Goal: Book appointment/travel/reservation

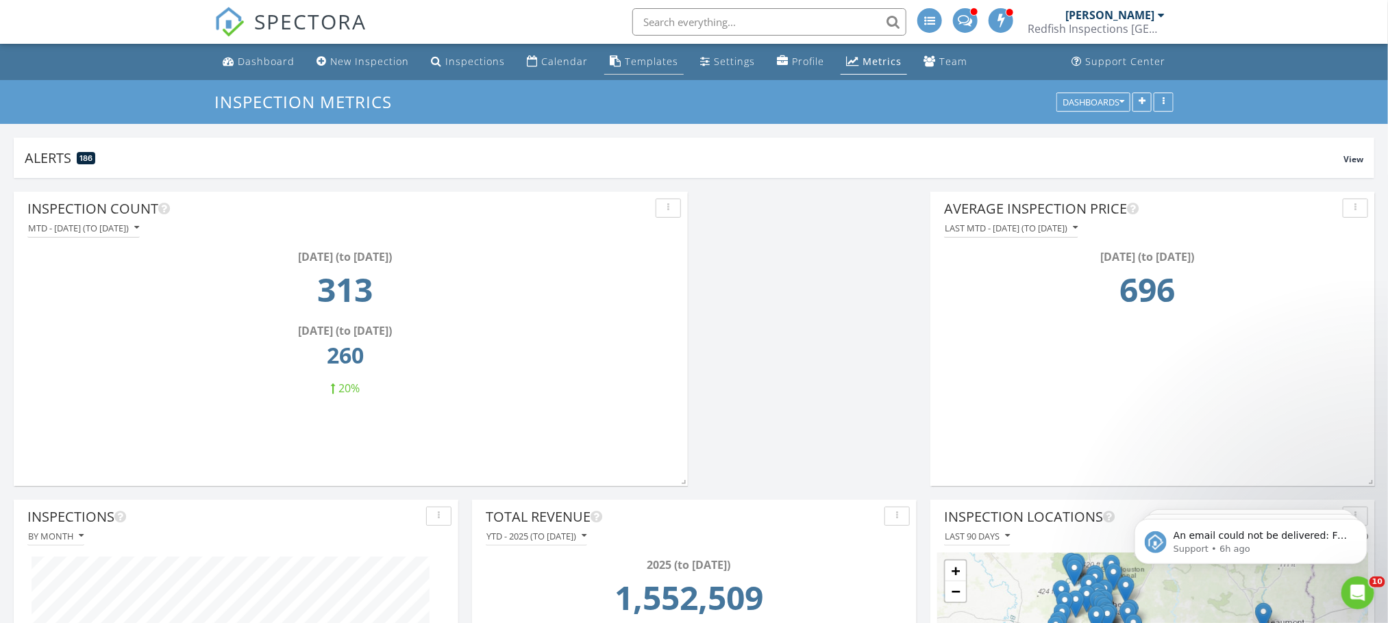
click at [638, 60] on div "Templates" at bounding box center [651, 61] width 53 height 13
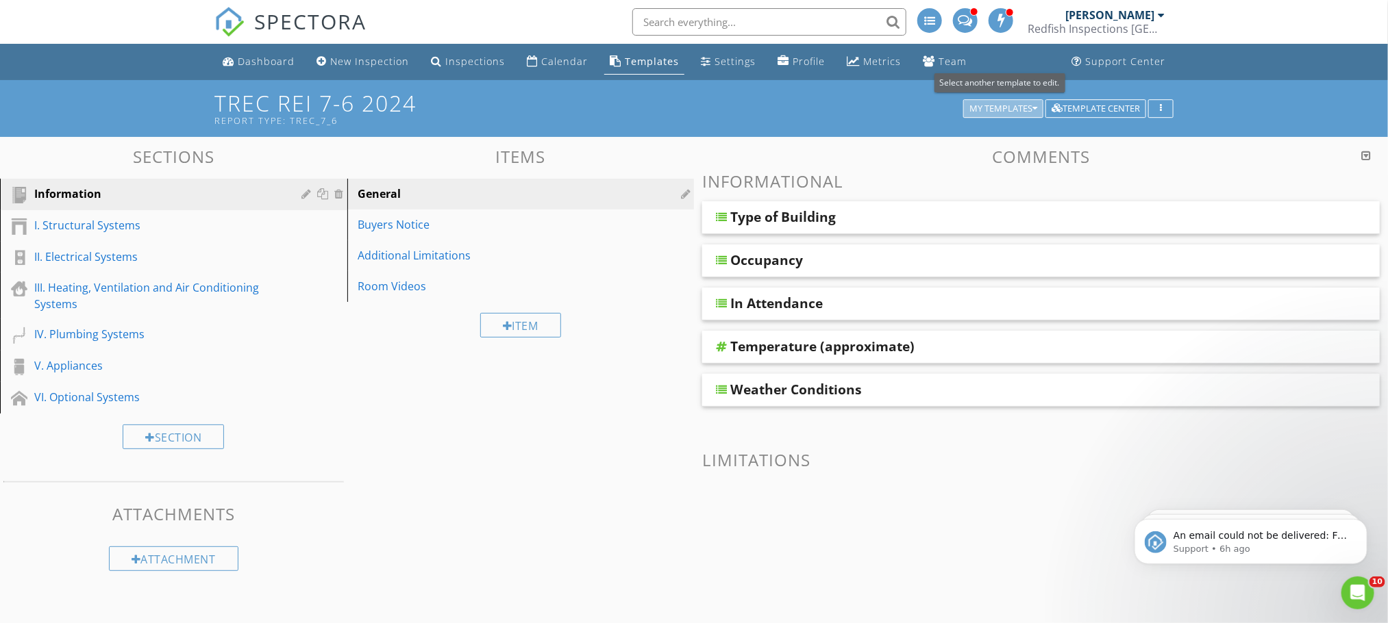
click at [1032, 108] on icon "button" at bounding box center [1034, 109] width 5 height 10
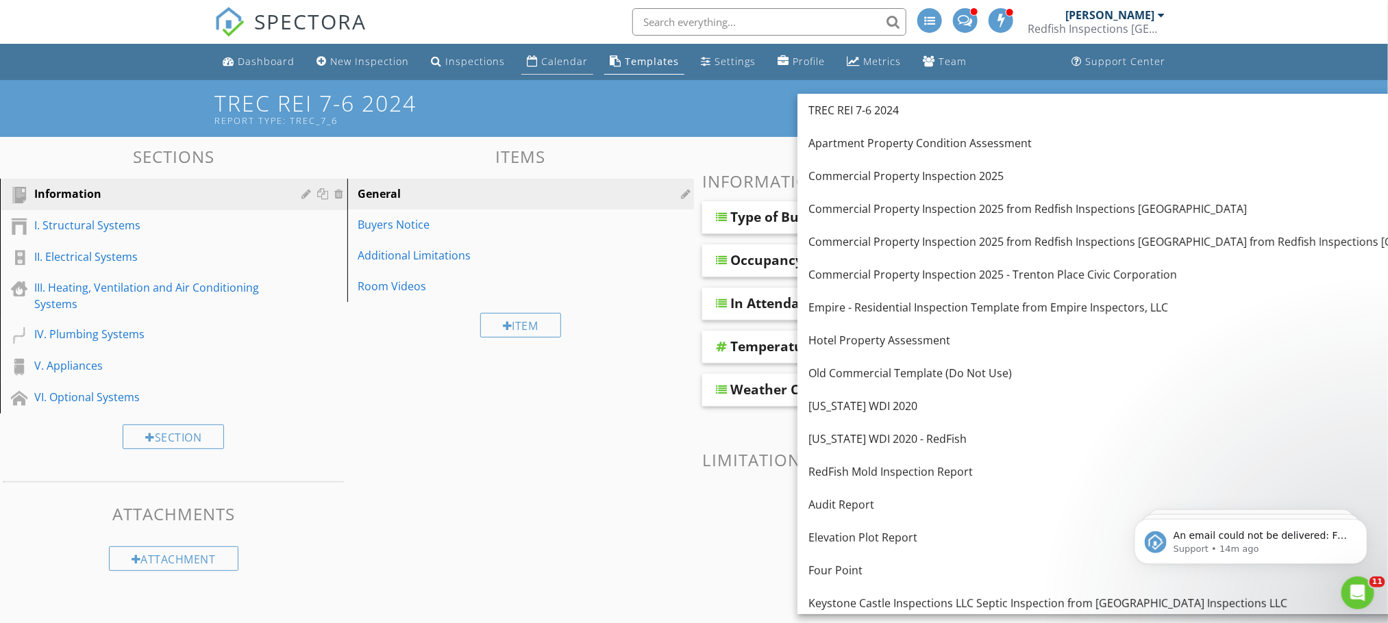
click at [553, 55] on div "Calendar" at bounding box center [564, 61] width 47 height 13
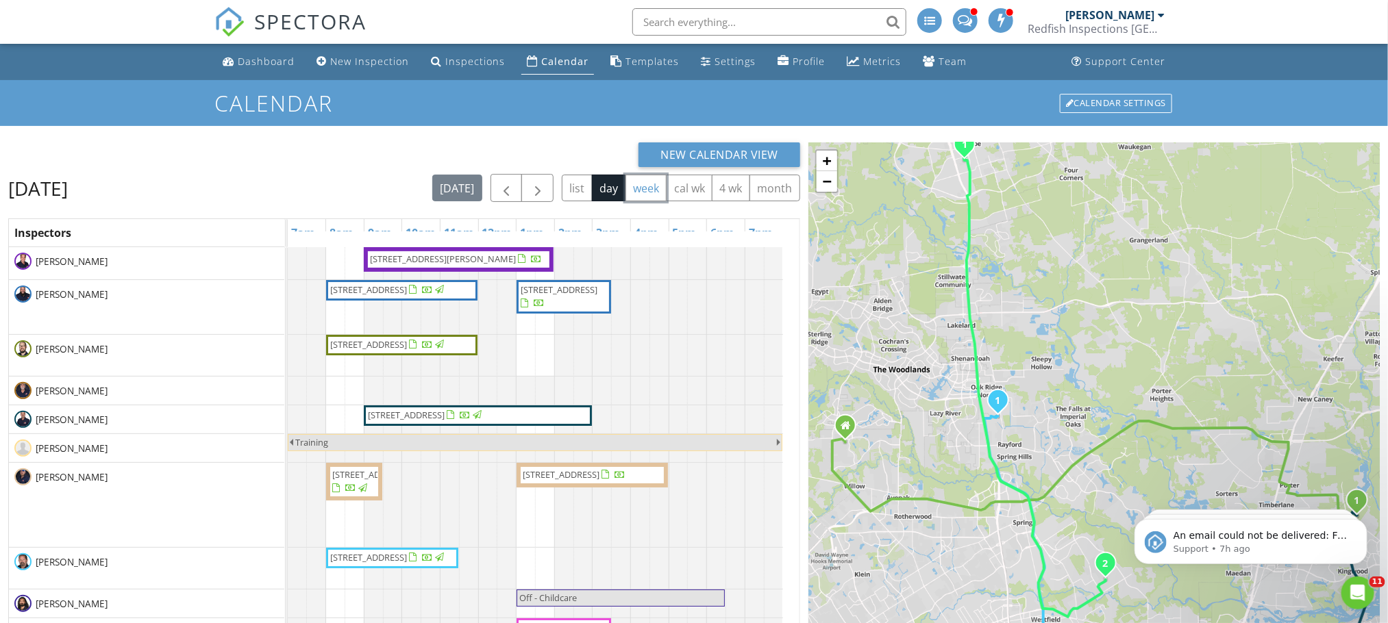
click at [642, 185] on button "week" at bounding box center [646, 188] width 42 height 27
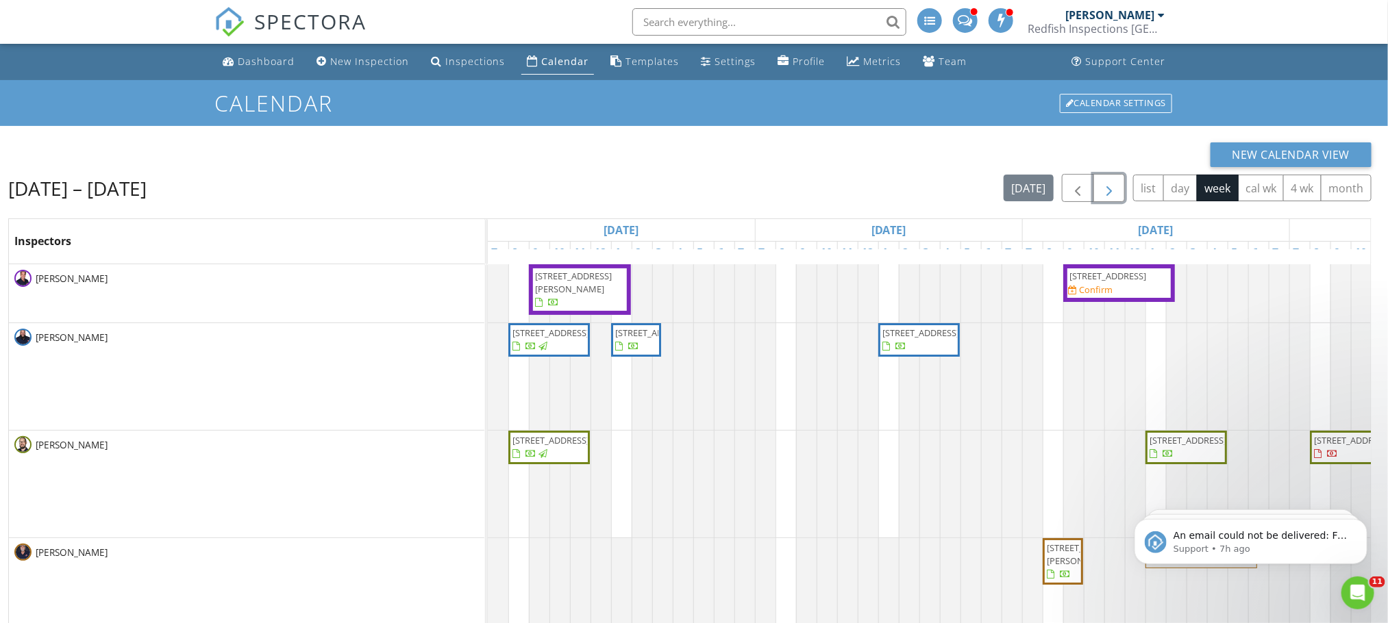
click at [1101, 181] on span "button" at bounding box center [1109, 188] width 16 height 16
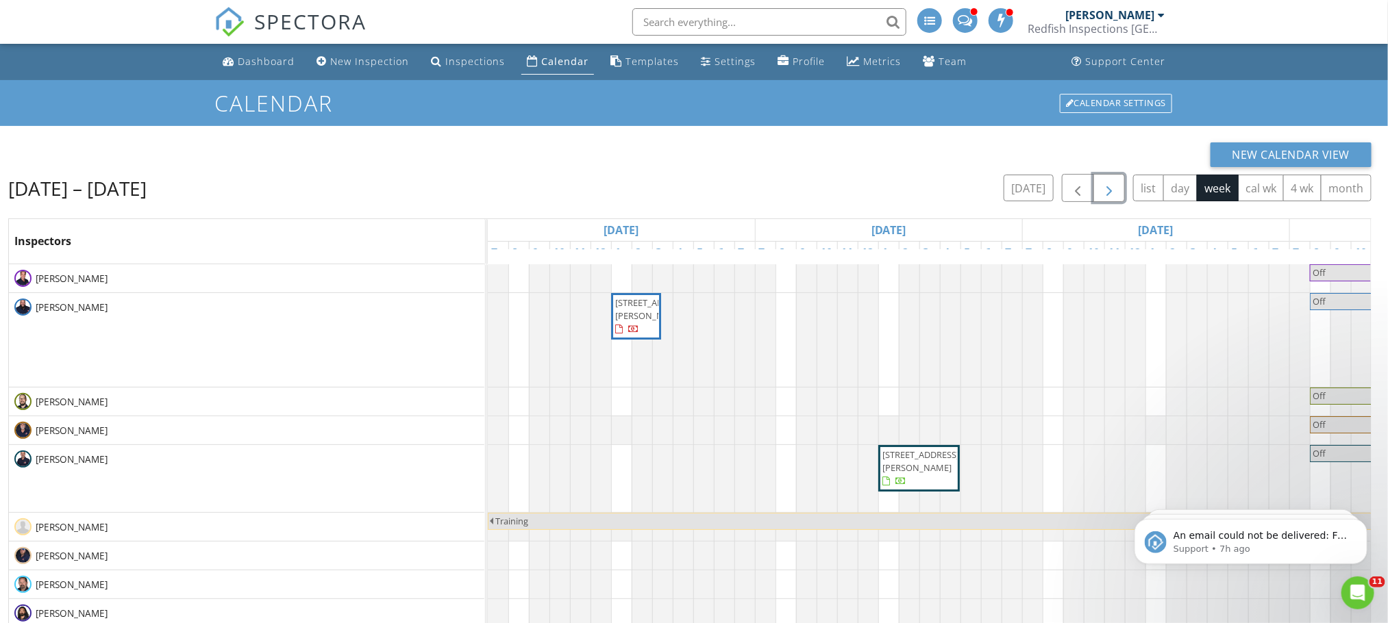
click at [1112, 197] on span "button" at bounding box center [1109, 188] width 16 height 16
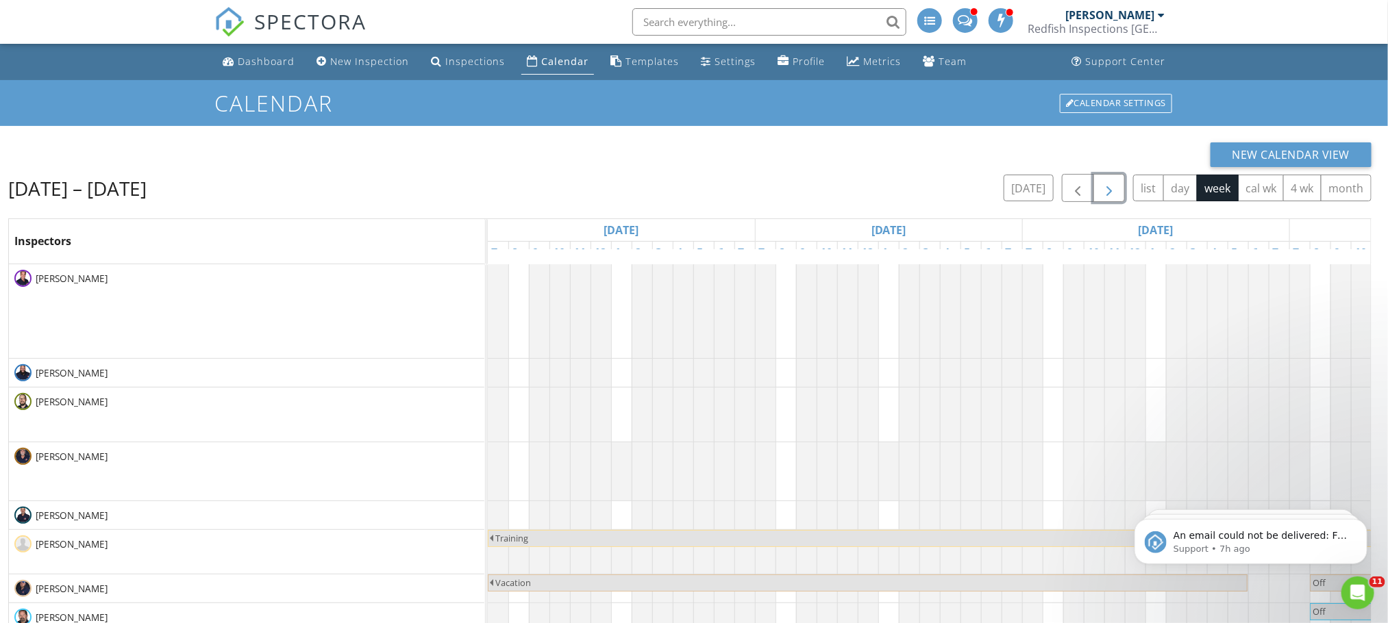
click at [1106, 195] on span "button" at bounding box center [1109, 188] width 16 height 16
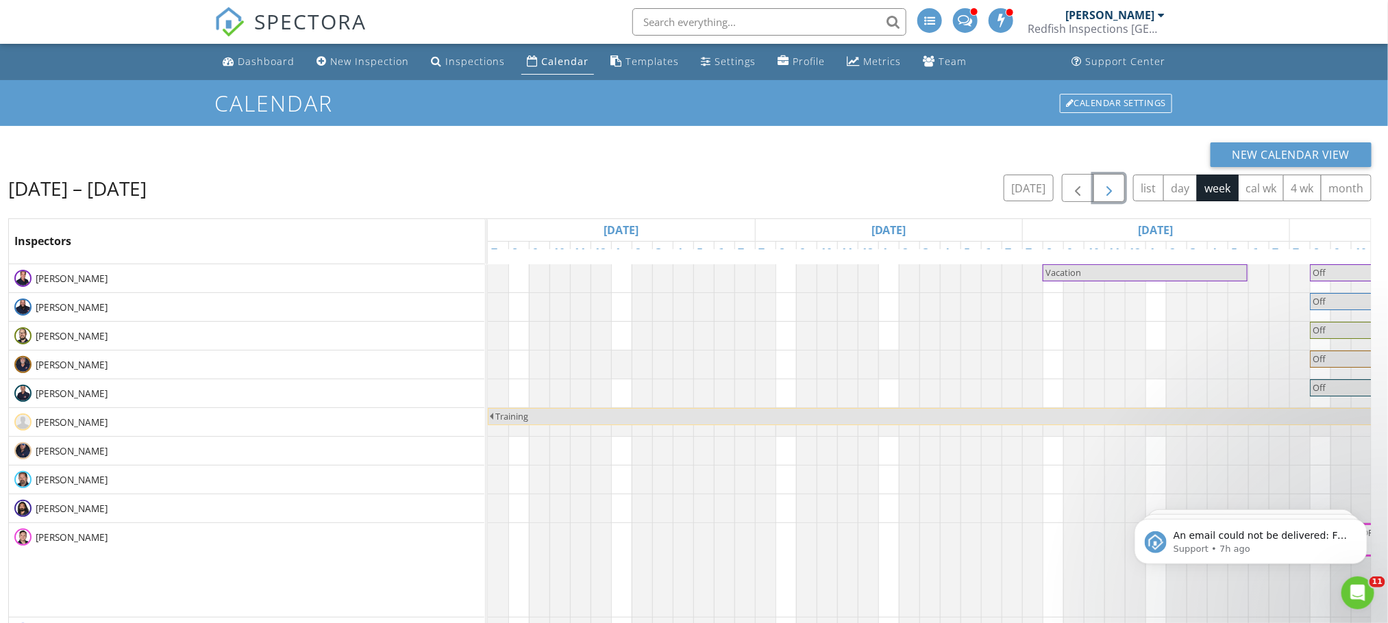
click at [1106, 195] on span "button" at bounding box center [1109, 188] width 16 height 16
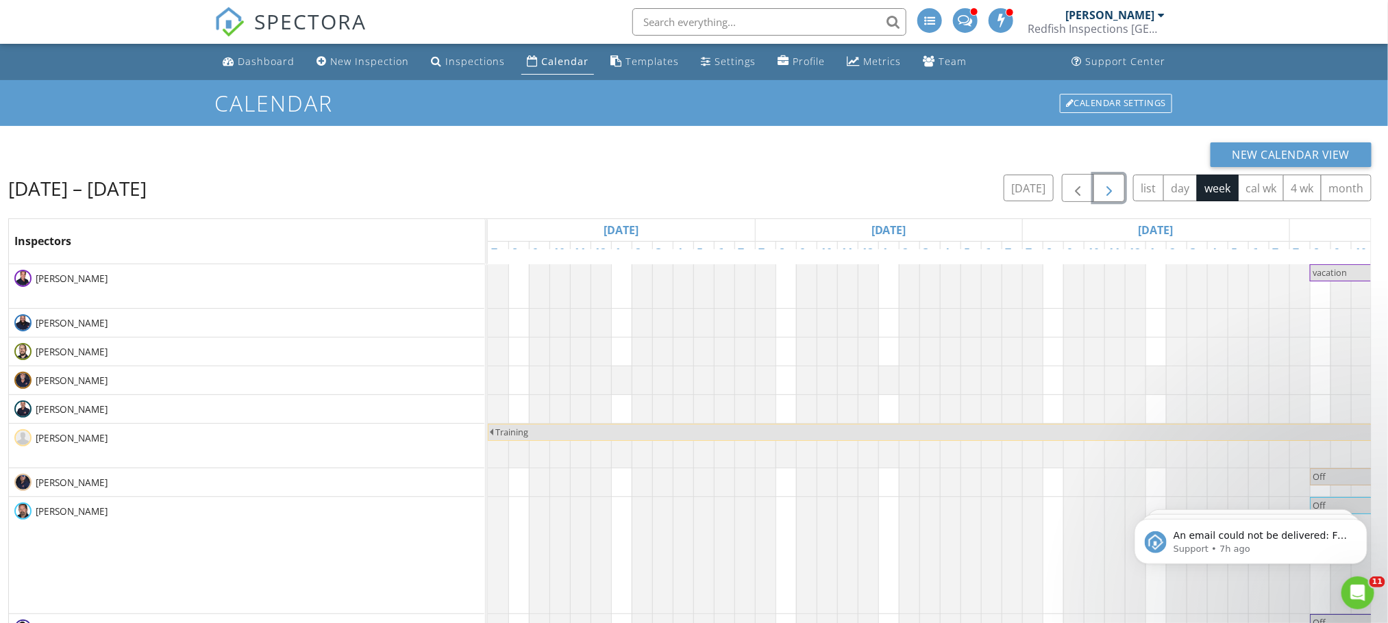
click at [1106, 195] on span "button" at bounding box center [1109, 188] width 16 height 16
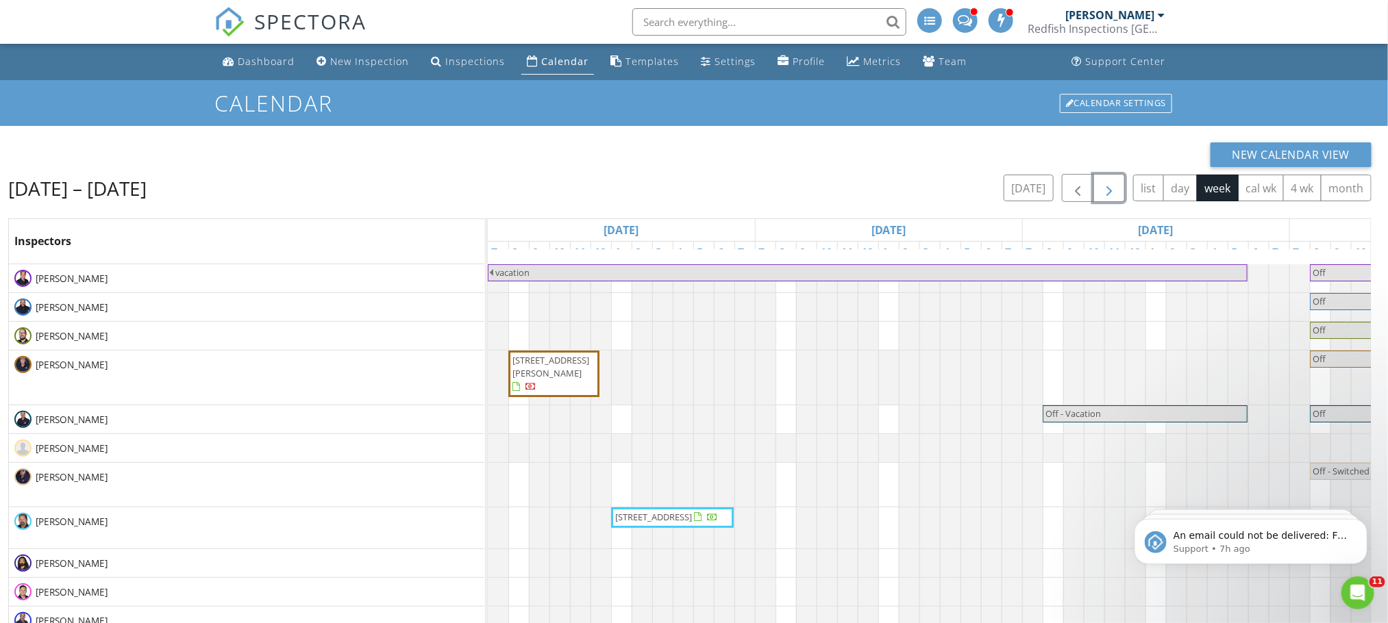
click at [1106, 195] on span "button" at bounding box center [1109, 188] width 16 height 16
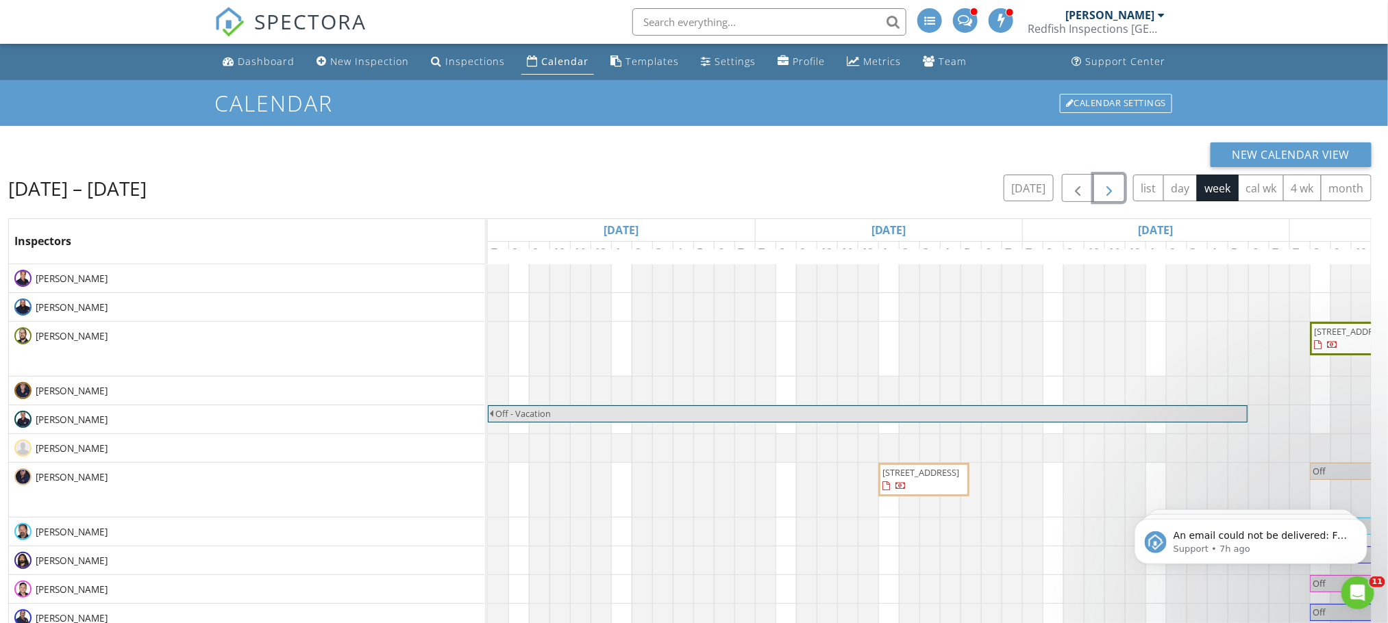
click at [1104, 197] on span "button" at bounding box center [1109, 188] width 16 height 16
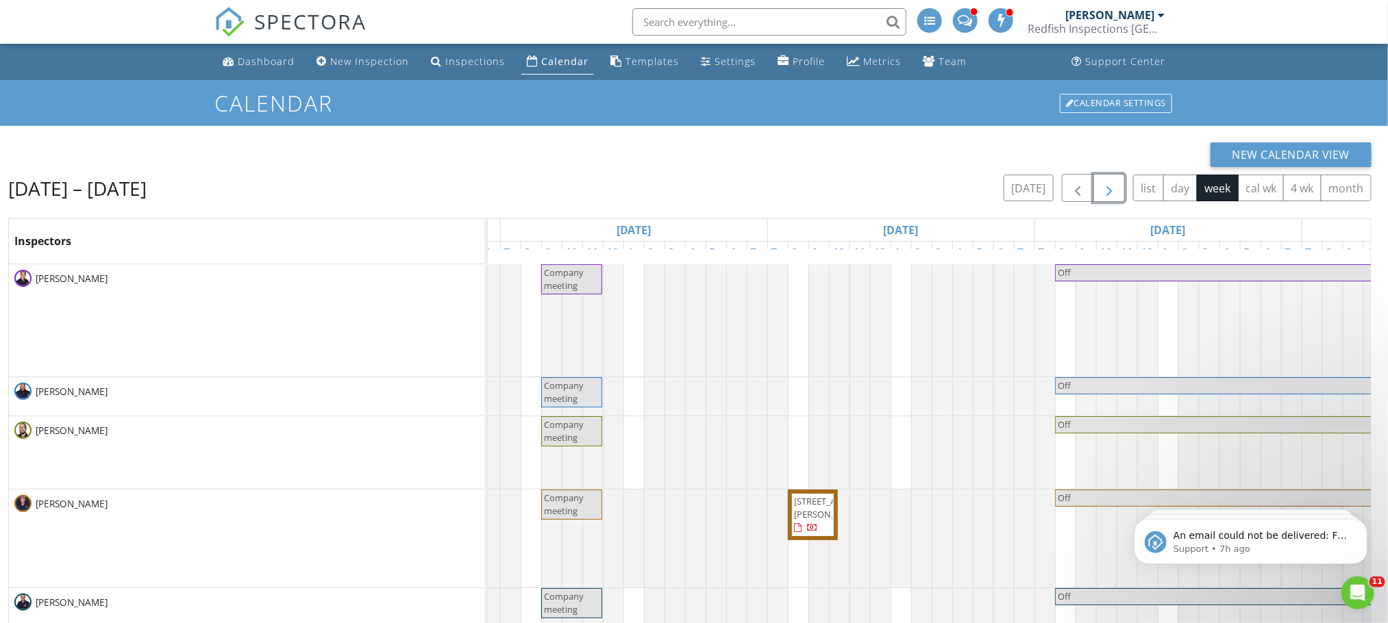
scroll to position [0, 204]
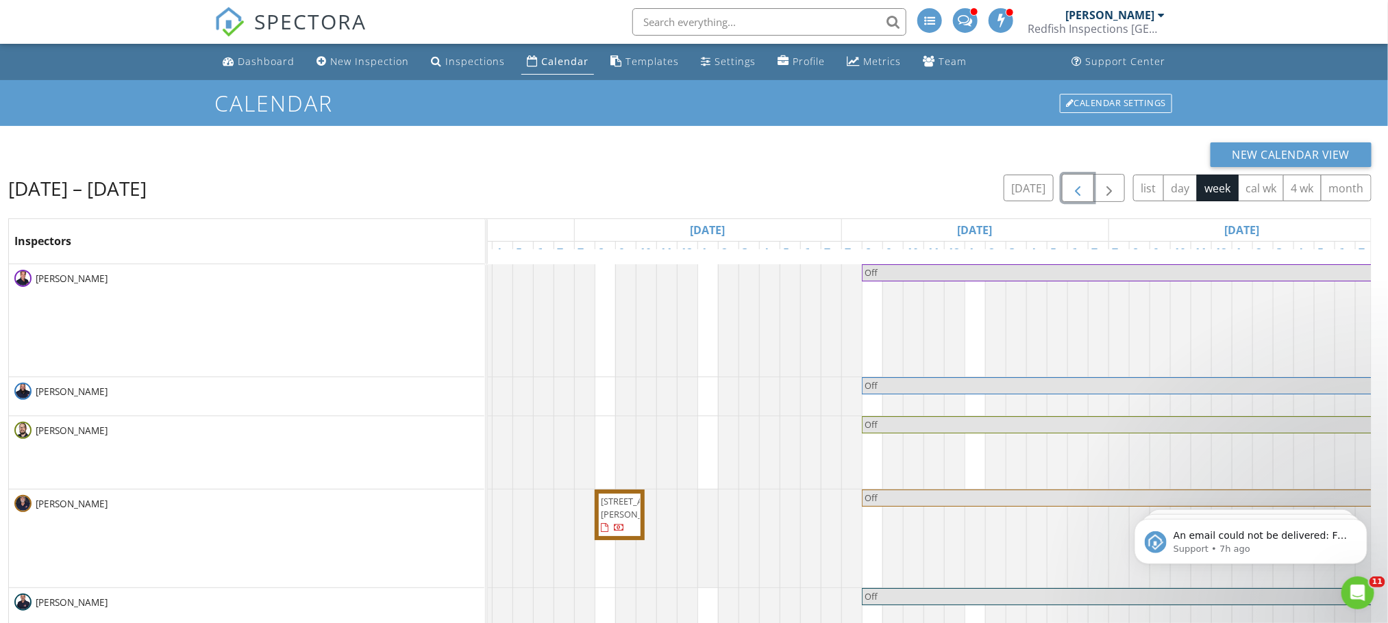
click at [1075, 185] on span "button" at bounding box center [1077, 188] width 16 height 16
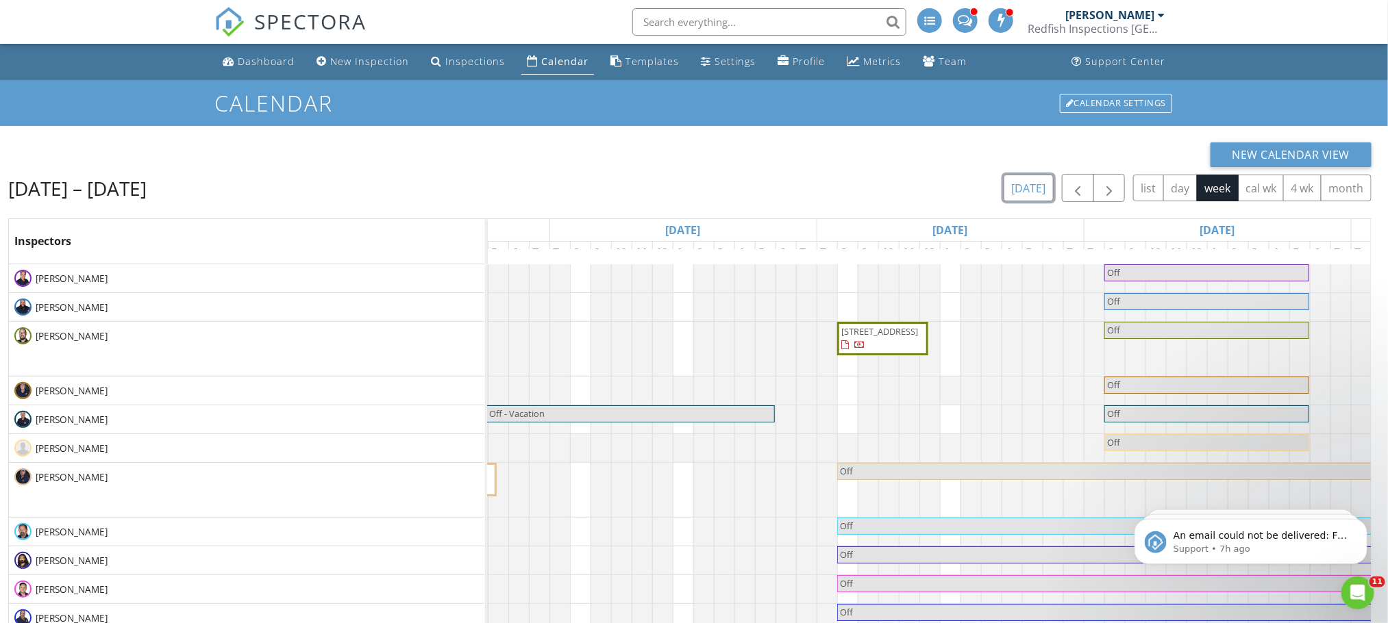
click at [1034, 185] on button "[DATE]" at bounding box center [1028, 188] width 50 height 27
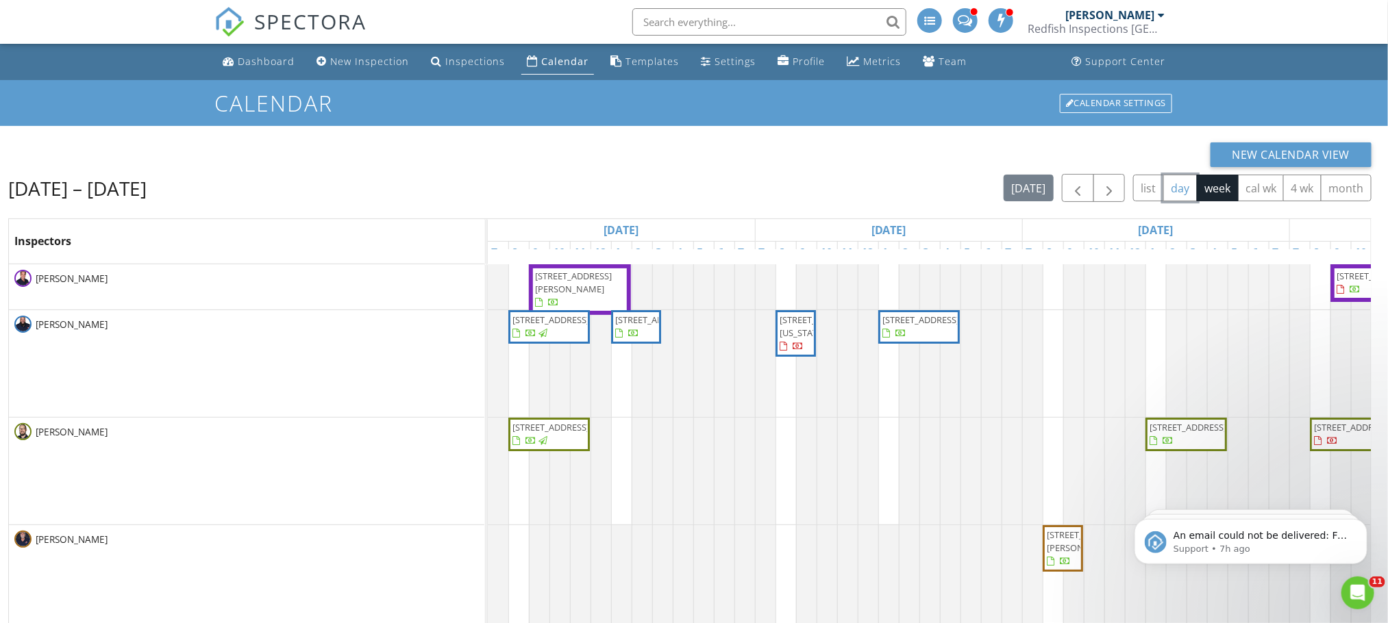
click at [1178, 183] on button "day" at bounding box center [1180, 188] width 34 height 27
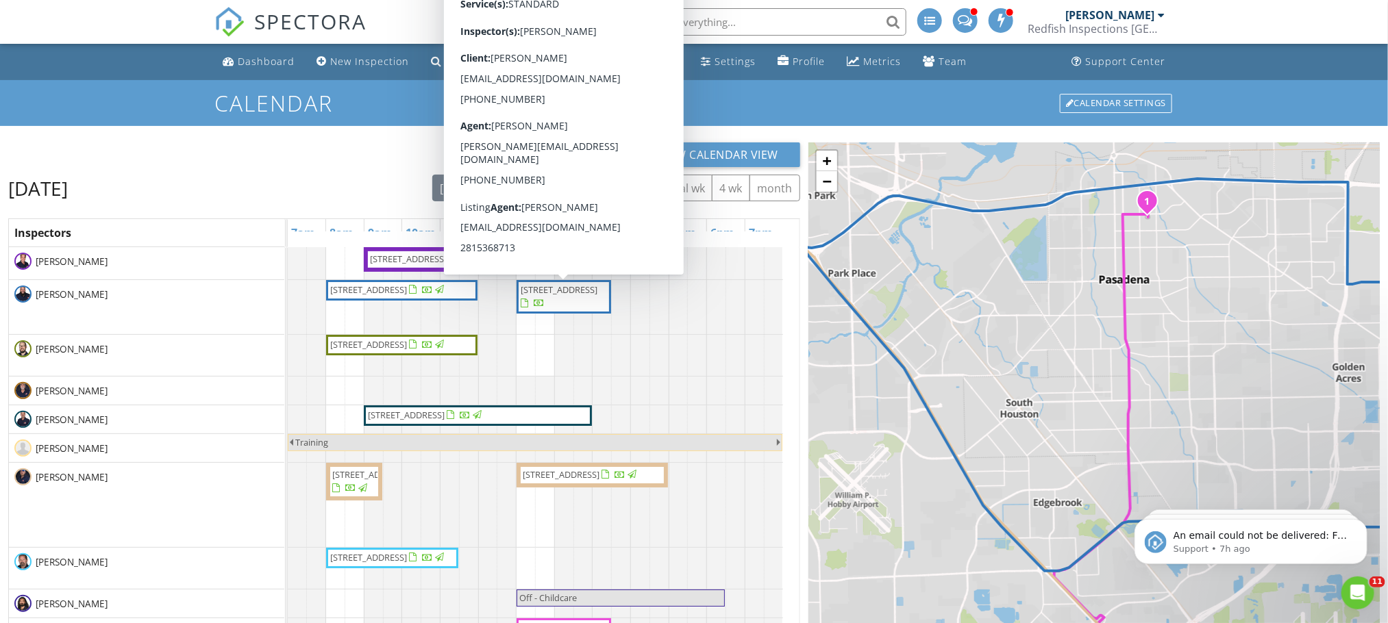
click at [288, 382] on div at bounding box center [288, 391] width 0 height 28
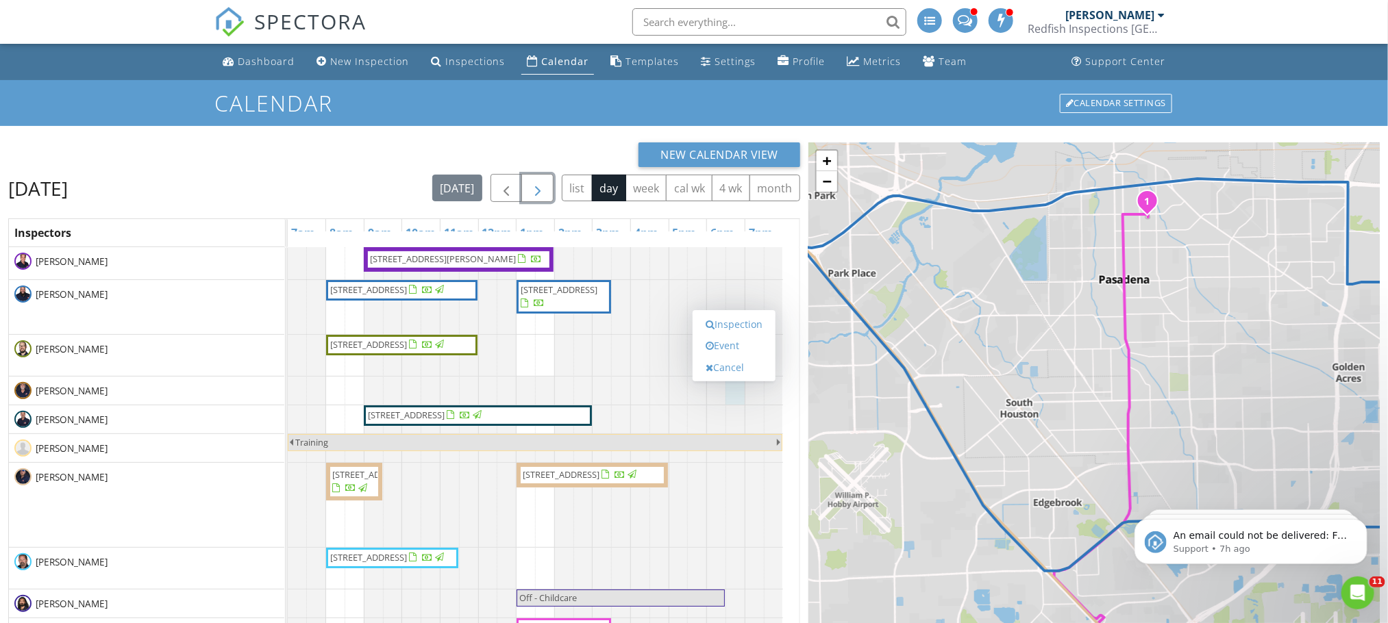
click at [535, 183] on span "button" at bounding box center [537, 188] width 16 height 16
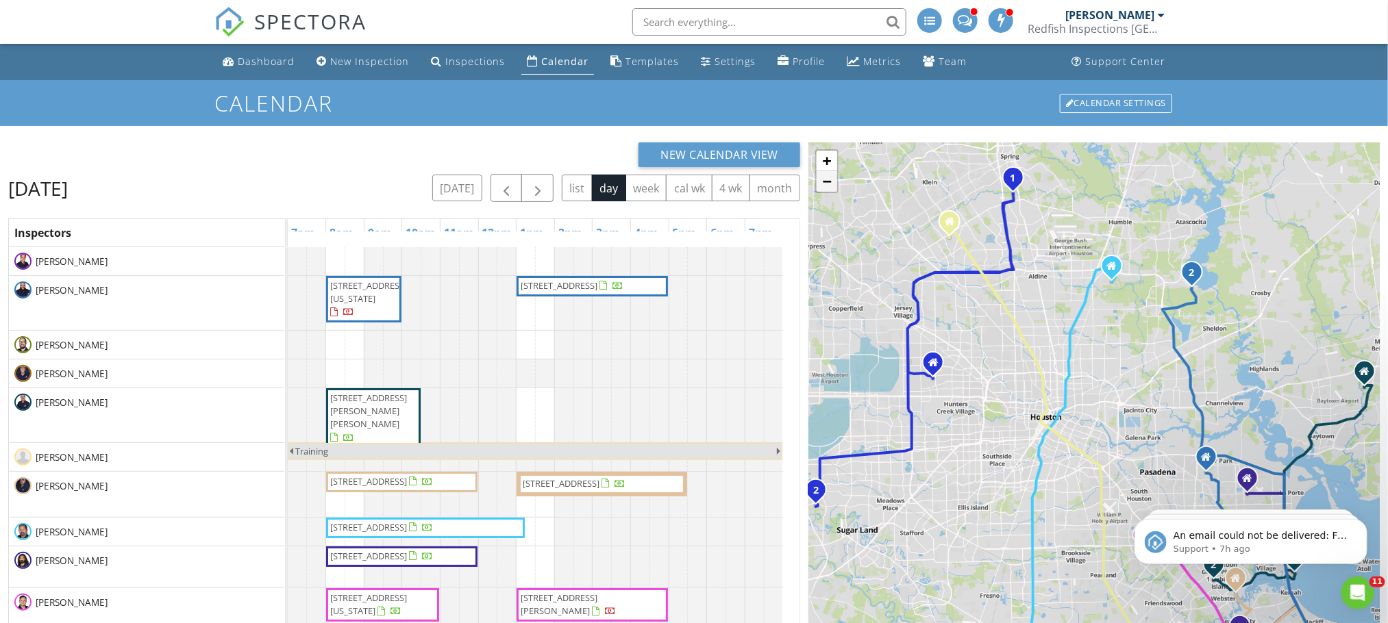
click at [830, 185] on link "−" at bounding box center [826, 181] width 21 height 21
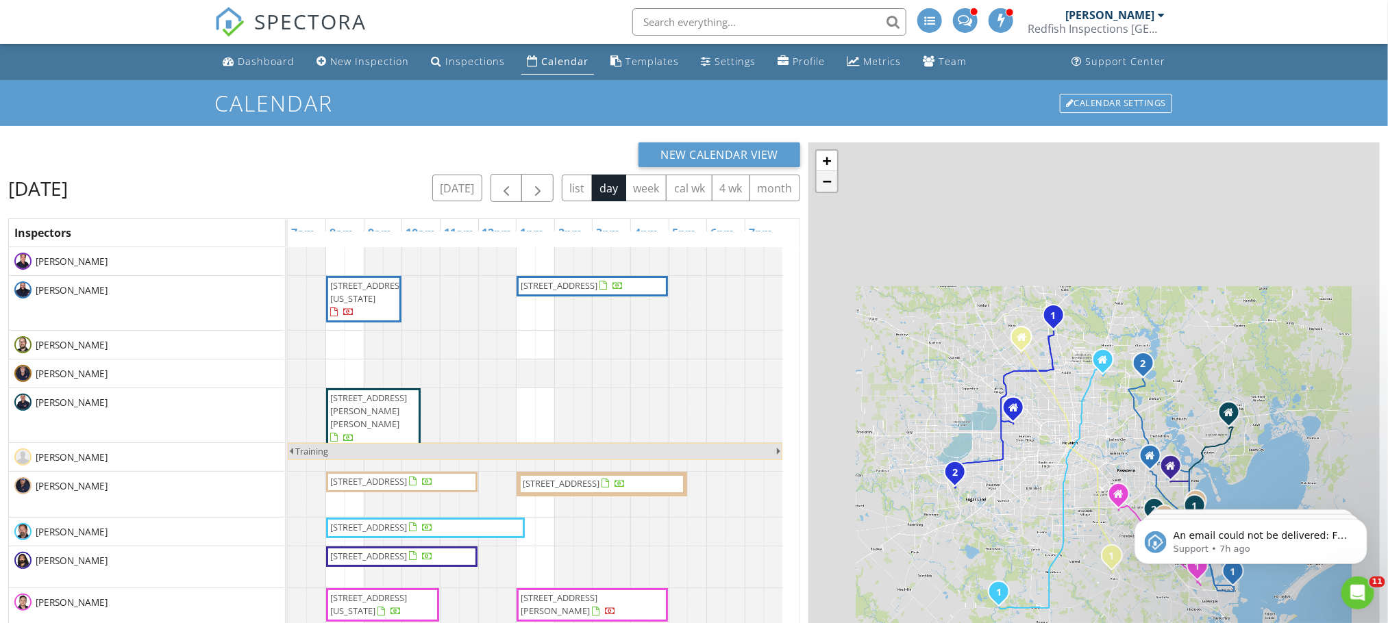
scroll to position [142, 0]
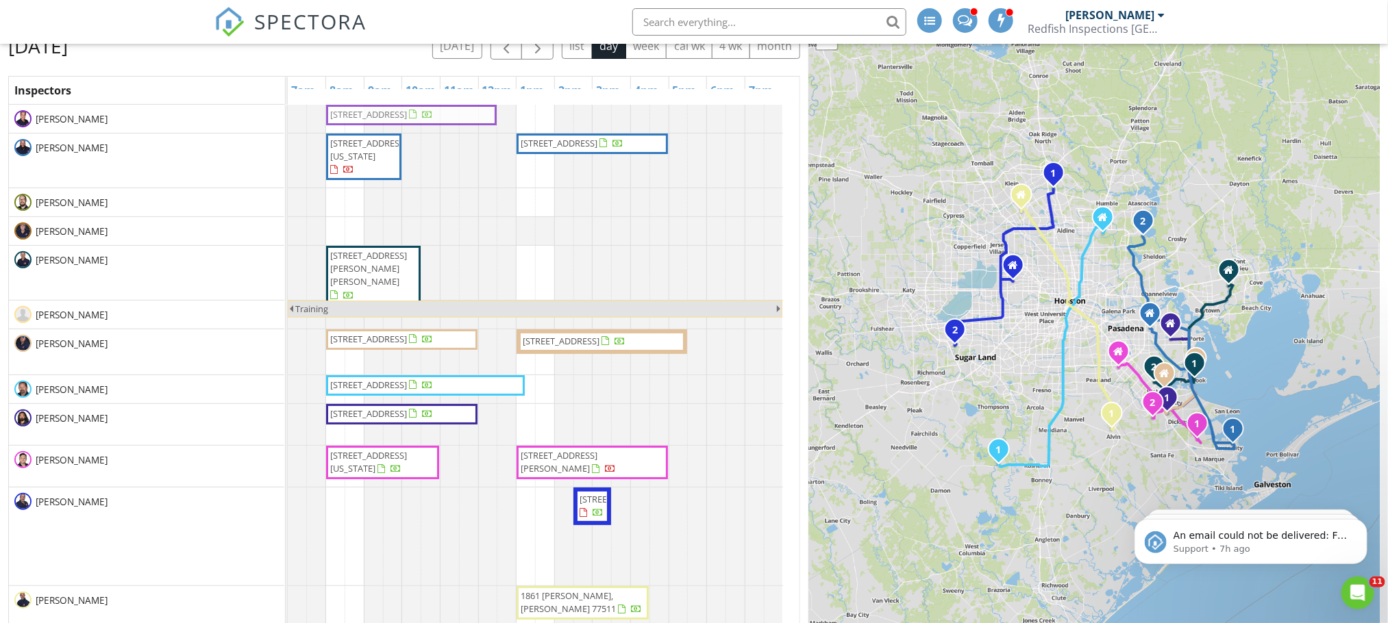
drag, startPoint x: 424, startPoint y: 512, endPoint x: 424, endPoint y: 127, distance: 384.2
click at [424, 127] on tbody "22222 Greenbrook Dr, Houston 77073 803 22nd Ave N, Texas City 77590 13726 Winds…" at bounding box center [535, 424] width 495 height 638
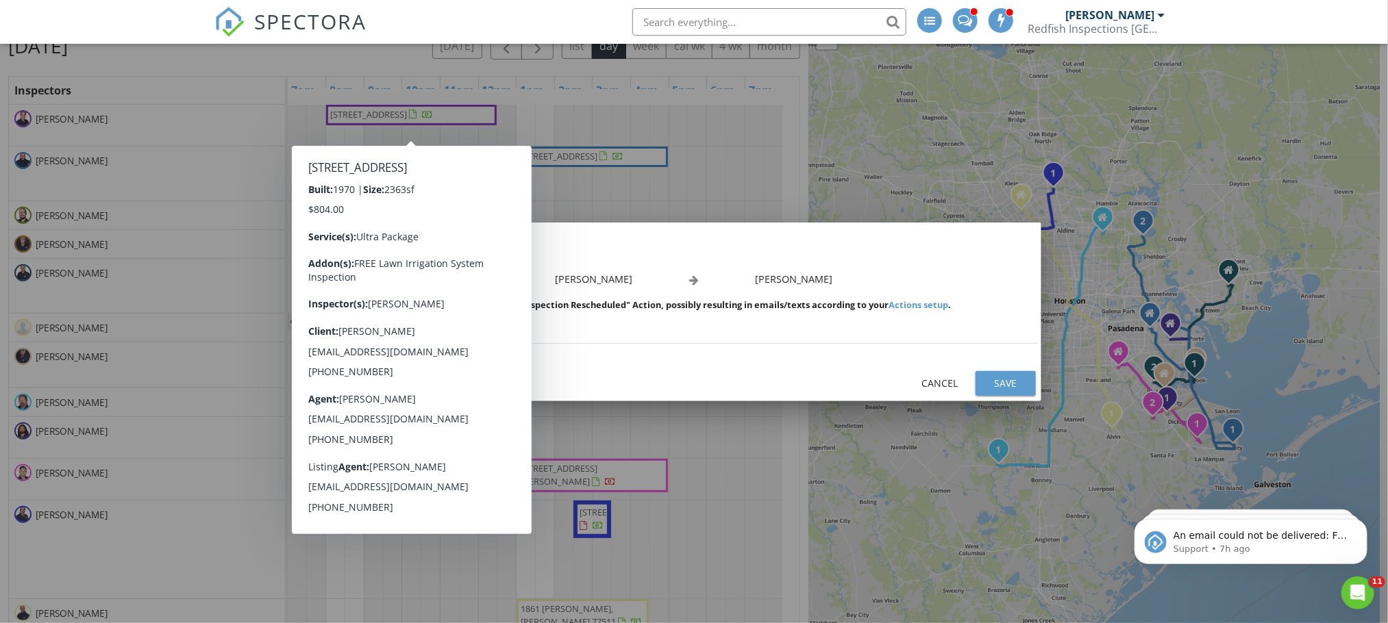
click at [1001, 376] on div "Save" at bounding box center [1005, 383] width 38 height 14
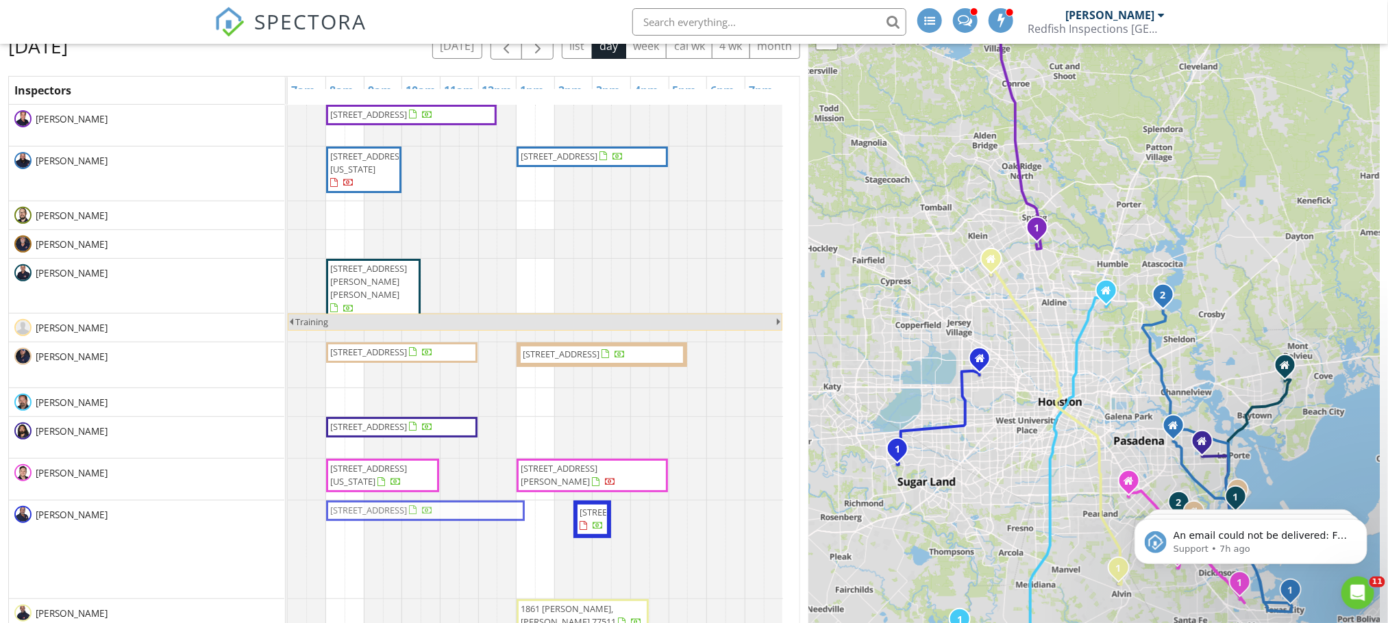
drag, startPoint x: 415, startPoint y: 403, endPoint x: 416, endPoint y: 538, distance: 135.6
click at [416, 538] on tbody "22222 Greenbrook Dr, Houston 77073 803 22nd Ave N, Texas City 77590 13726 Winds…" at bounding box center [535, 430] width 495 height 651
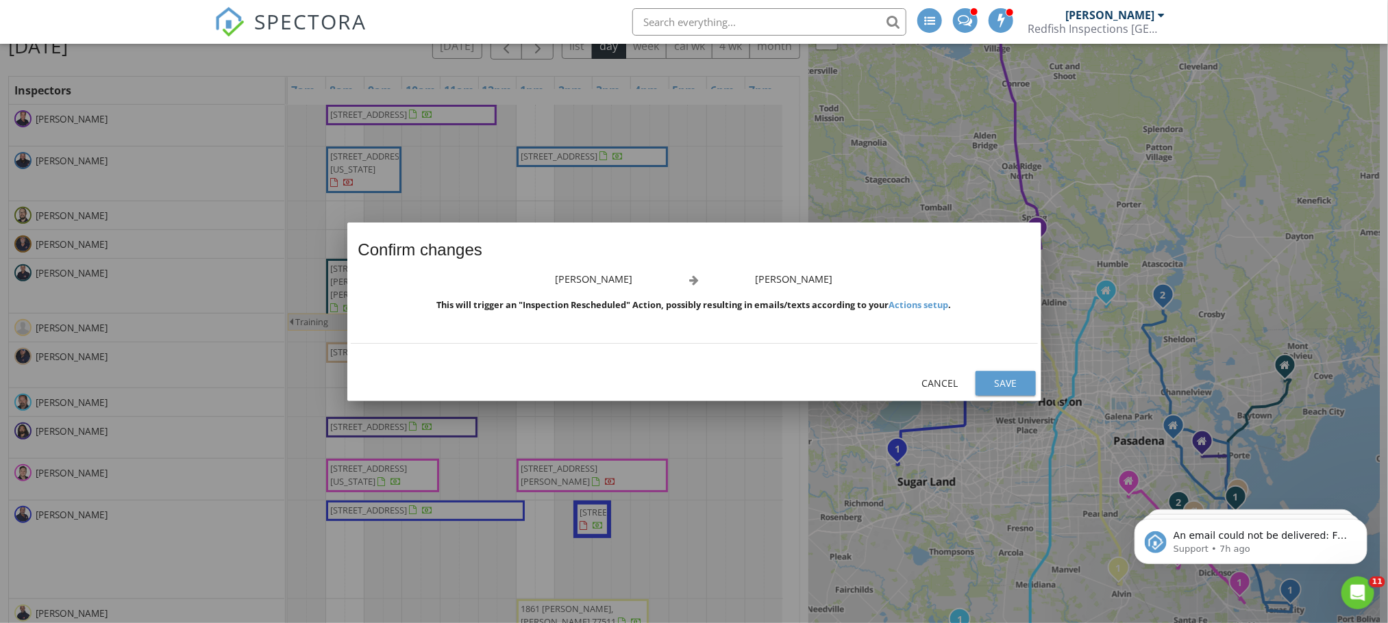
click at [995, 376] on div "Save" at bounding box center [1005, 383] width 38 height 14
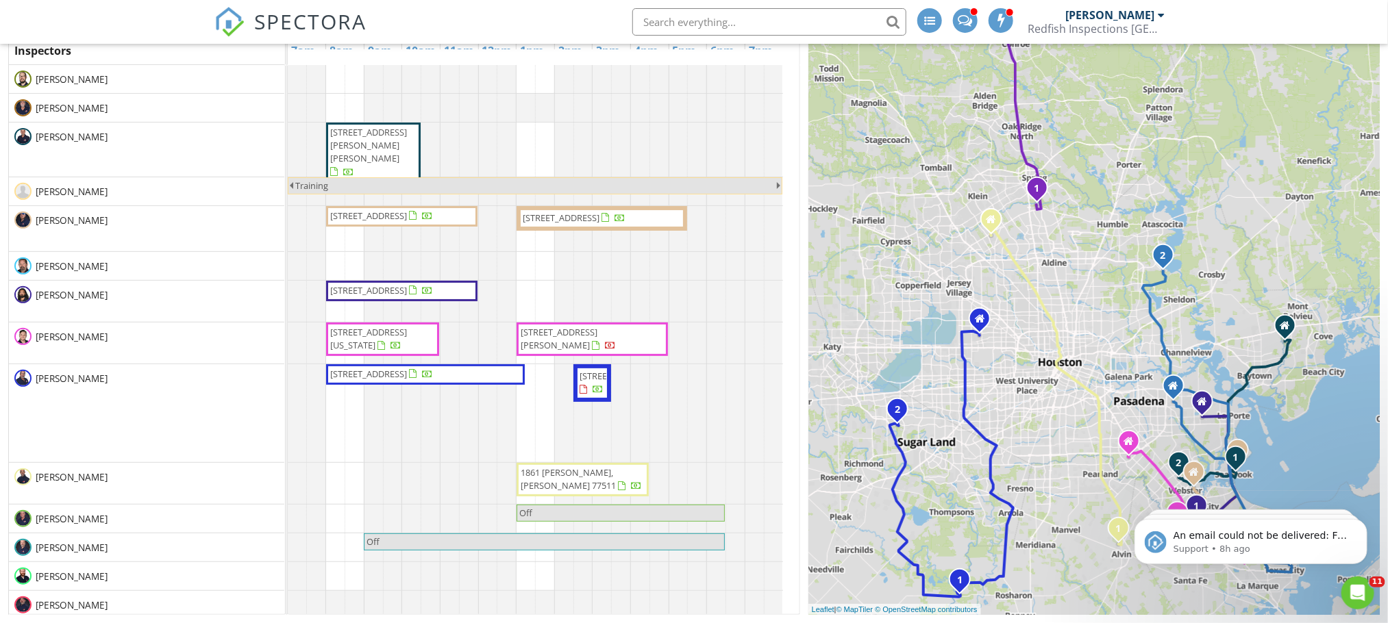
scroll to position [85, 0]
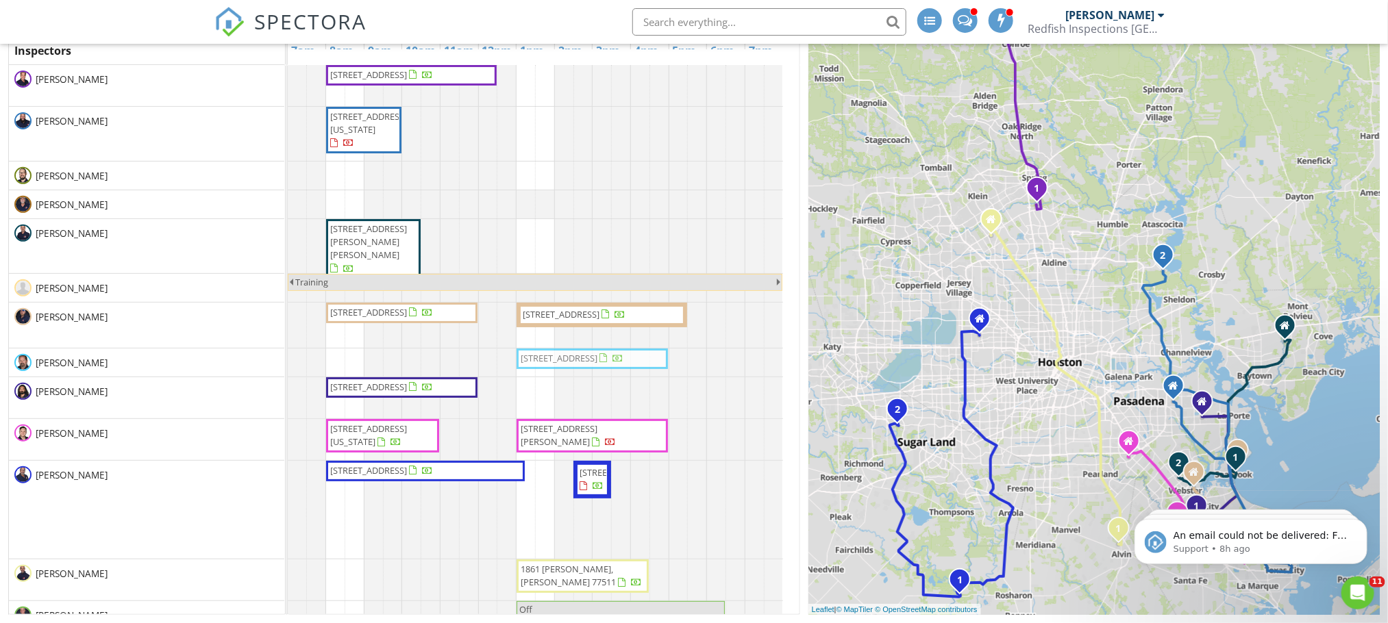
drag, startPoint x: 601, startPoint y: 124, endPoint x: 602, endPoint y: 353, distance: 229.4
click at [602, 353] on tbody "22222 Greenbrook Dr, Houston 77073 803 22nd Ave N, Texas City 77590 13726 Winds…" at bounding box center [535, 390] width 495 height 651
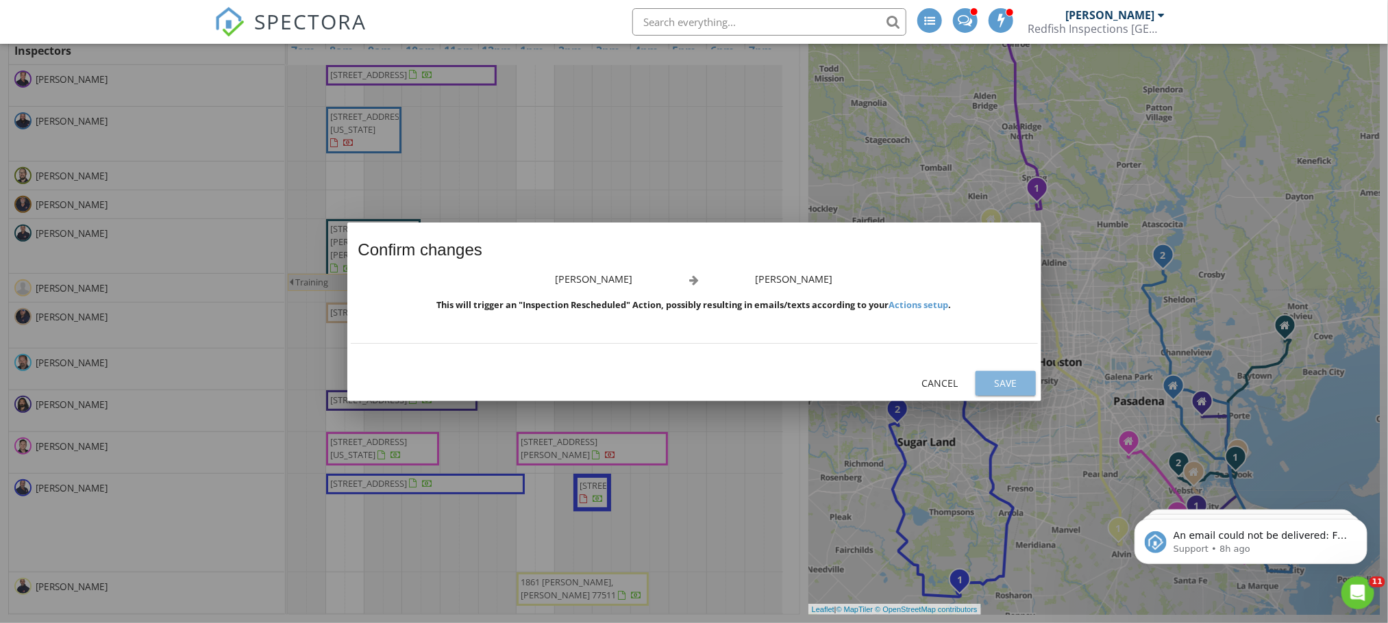
click at [999, 386] on div "Save" at bounding box center [1005, 383] width 38 height 14
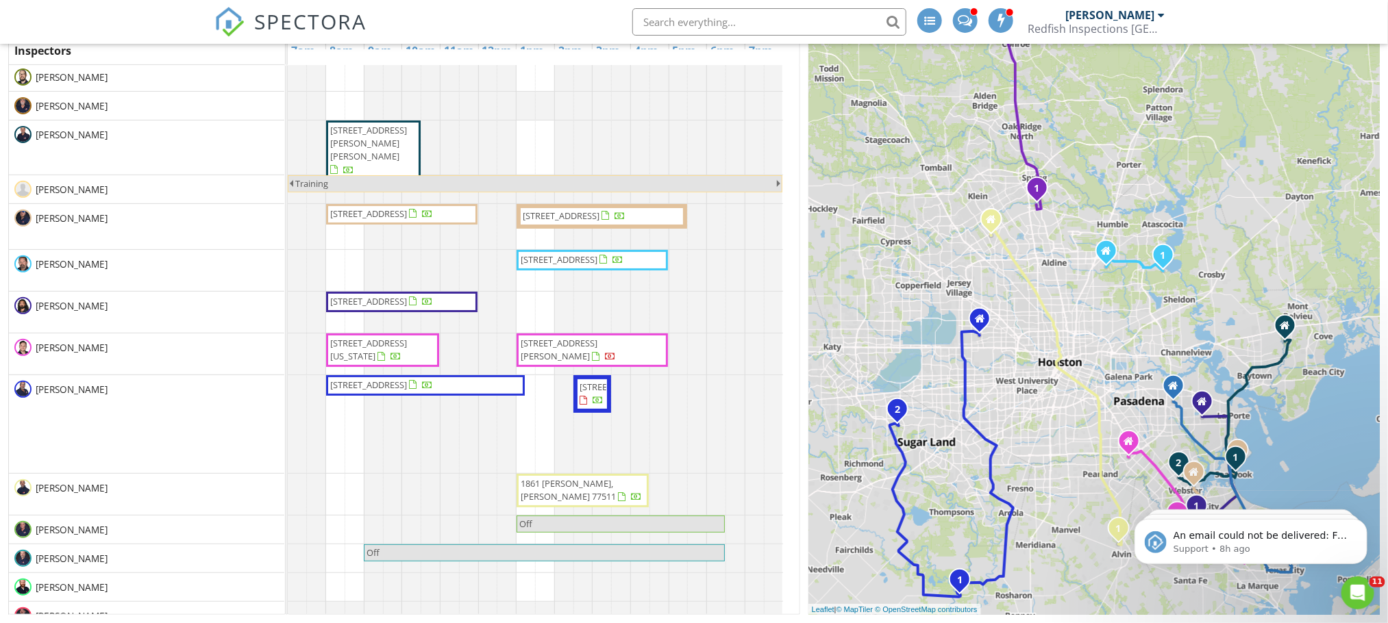
scroll to position [120, 0]
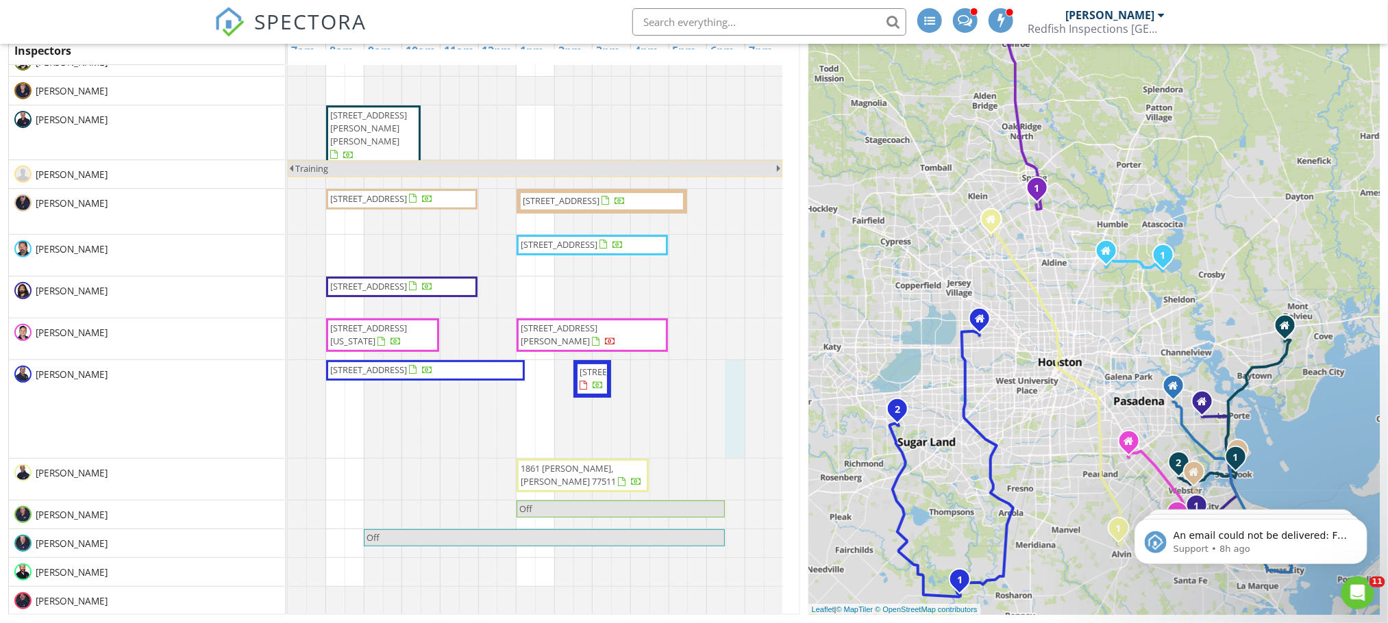
click at [288, 438] on div at bounding box center [288, 409] width 0 height 98
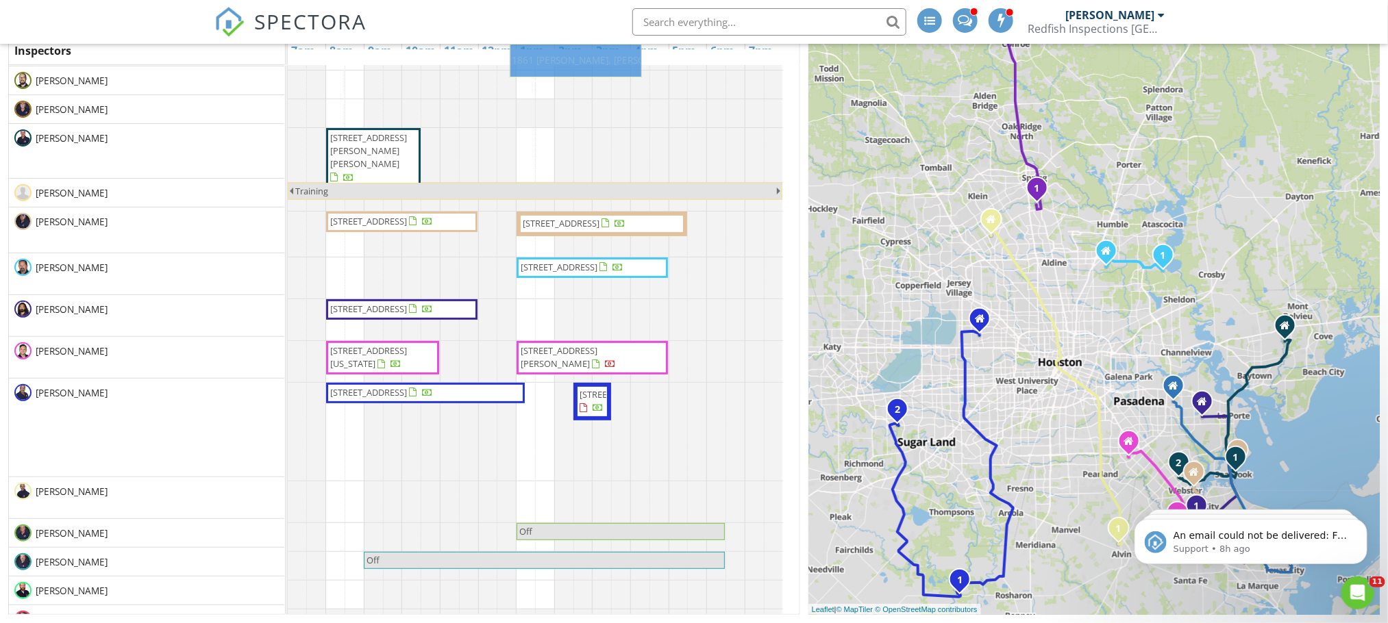
scroll to position [91, 0]
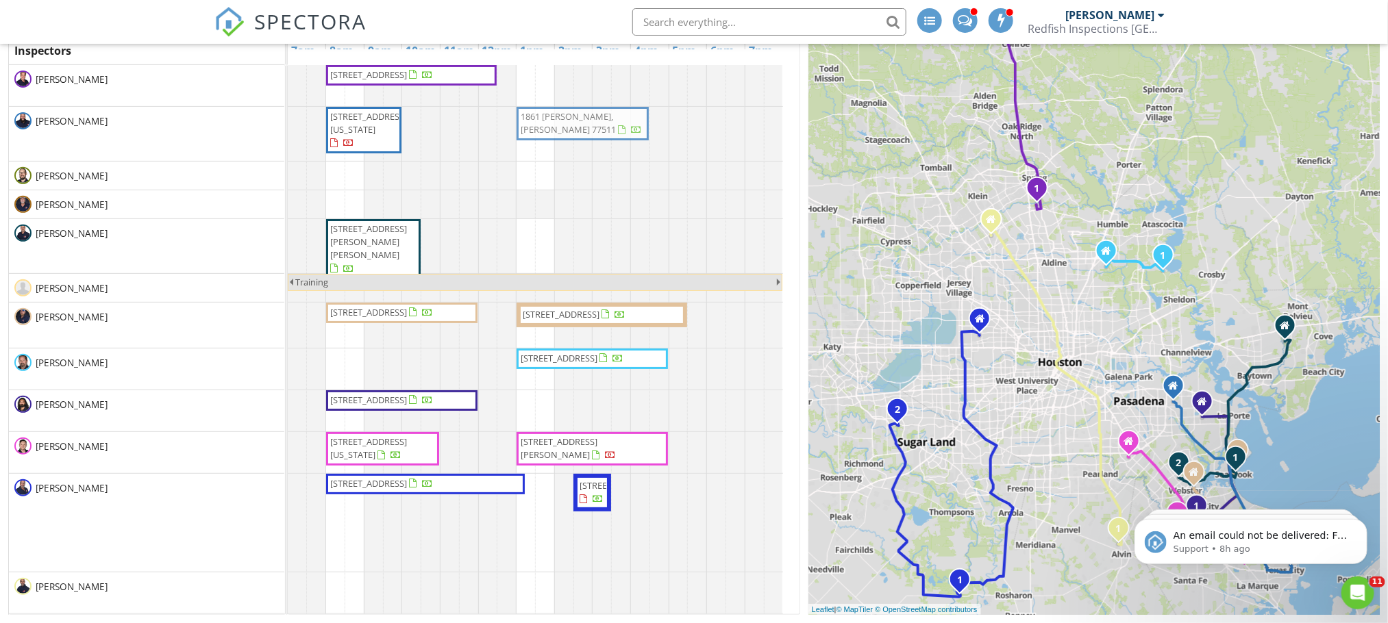
drag, startPoint x: 581, startPoint y: 485, endPoint x: 579, endPoint y: 122, distance: 363.0
click at [579, 122] on tbody "22222 Greenbrook Dr, Houston 77073 803 22nd Ave N, Texas City 77590 1861 Kenley…" at bounding box center [535, 397] width 495 height 664
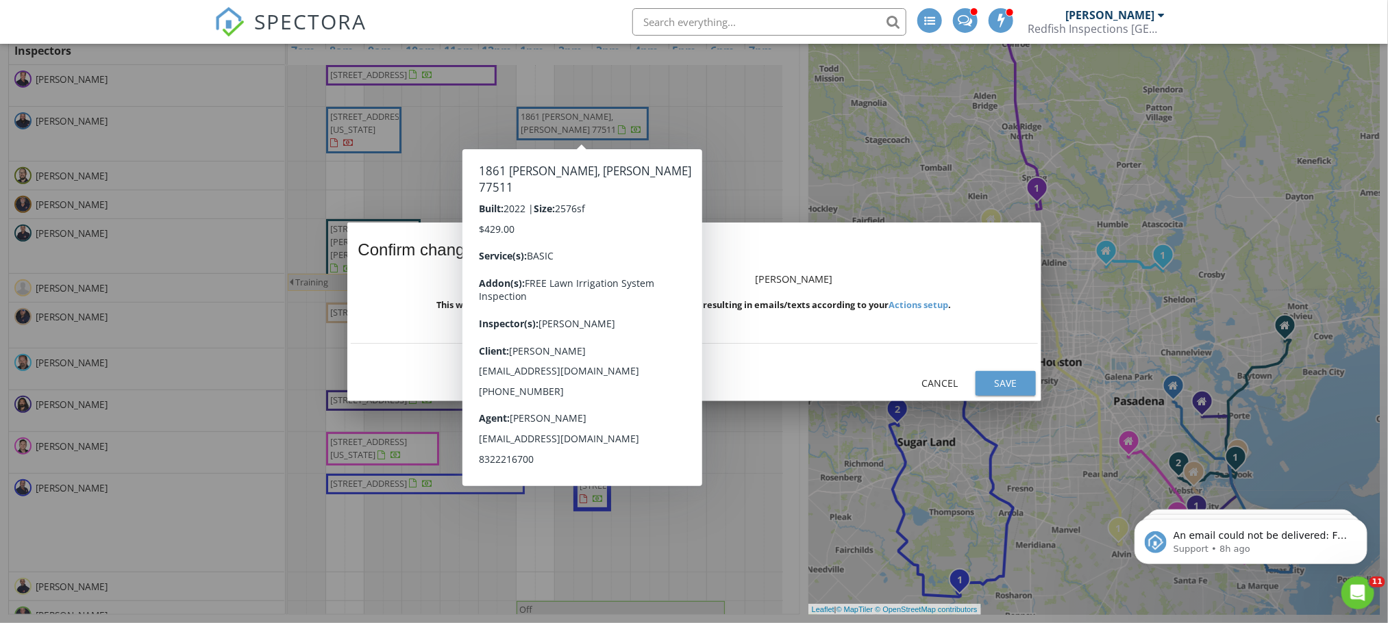
click at [999, 374] on button "Save" at bounding box center [1005, 383] width 60 height 25
